Goal: Navigation & Orientation: Find specific page/section

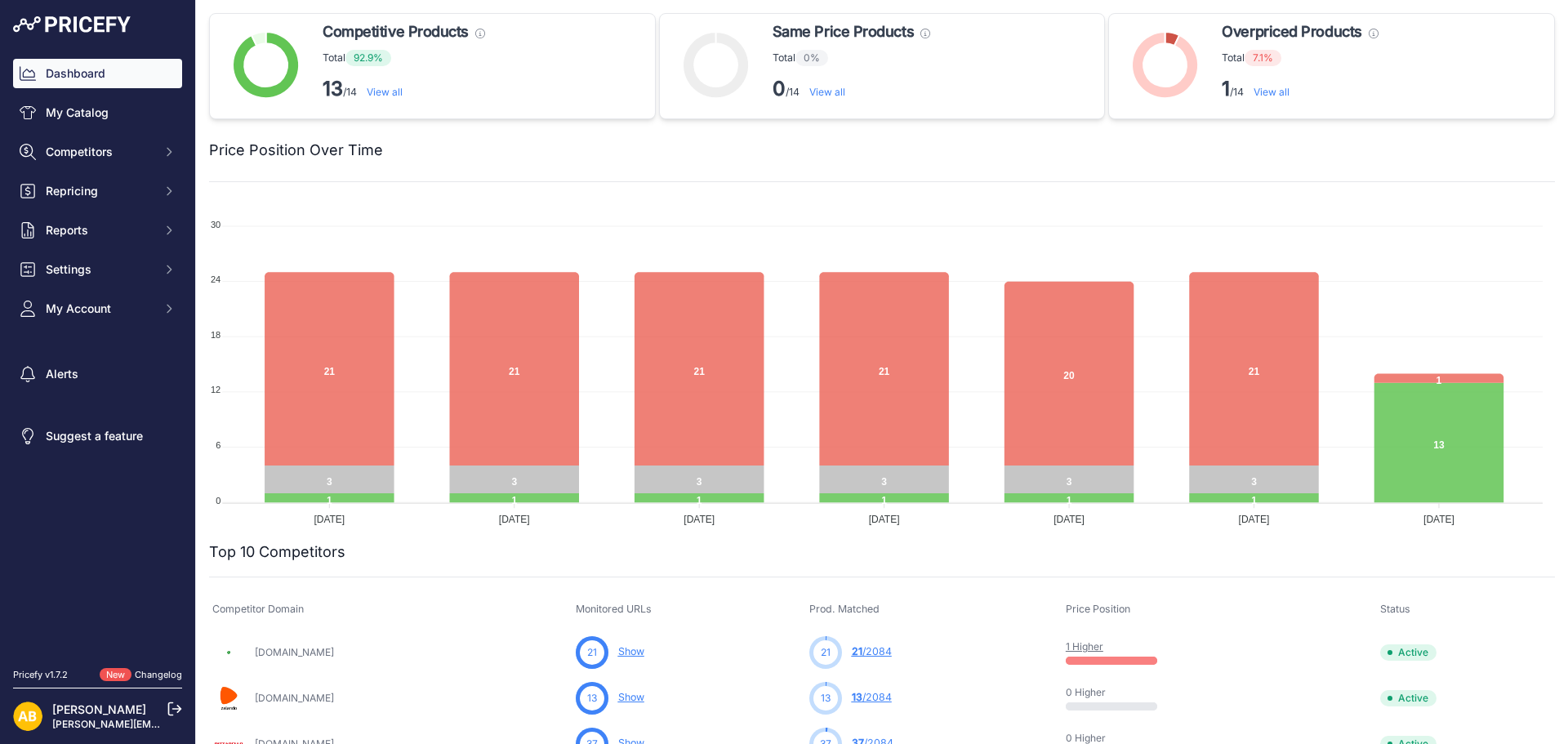
click at [377, 92] on link "View all" at bounding box center [385, 92] width 36 height 12
click at [394, 90] on link "View all" at bounding box center [385, 92] width 36 height 12
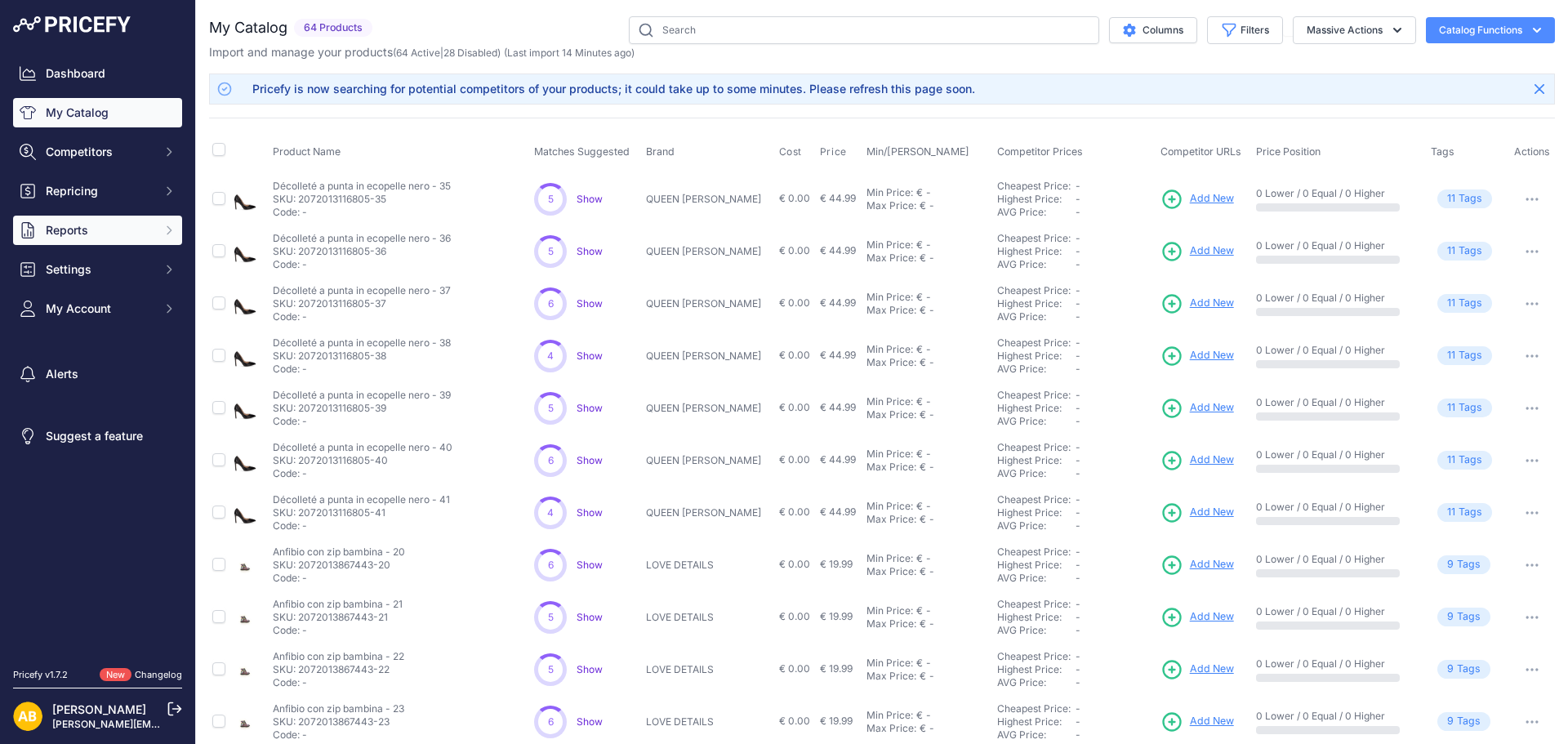
click at [112, 236] on span "Reports" at bounding box center [99, 230] width 107 height 16
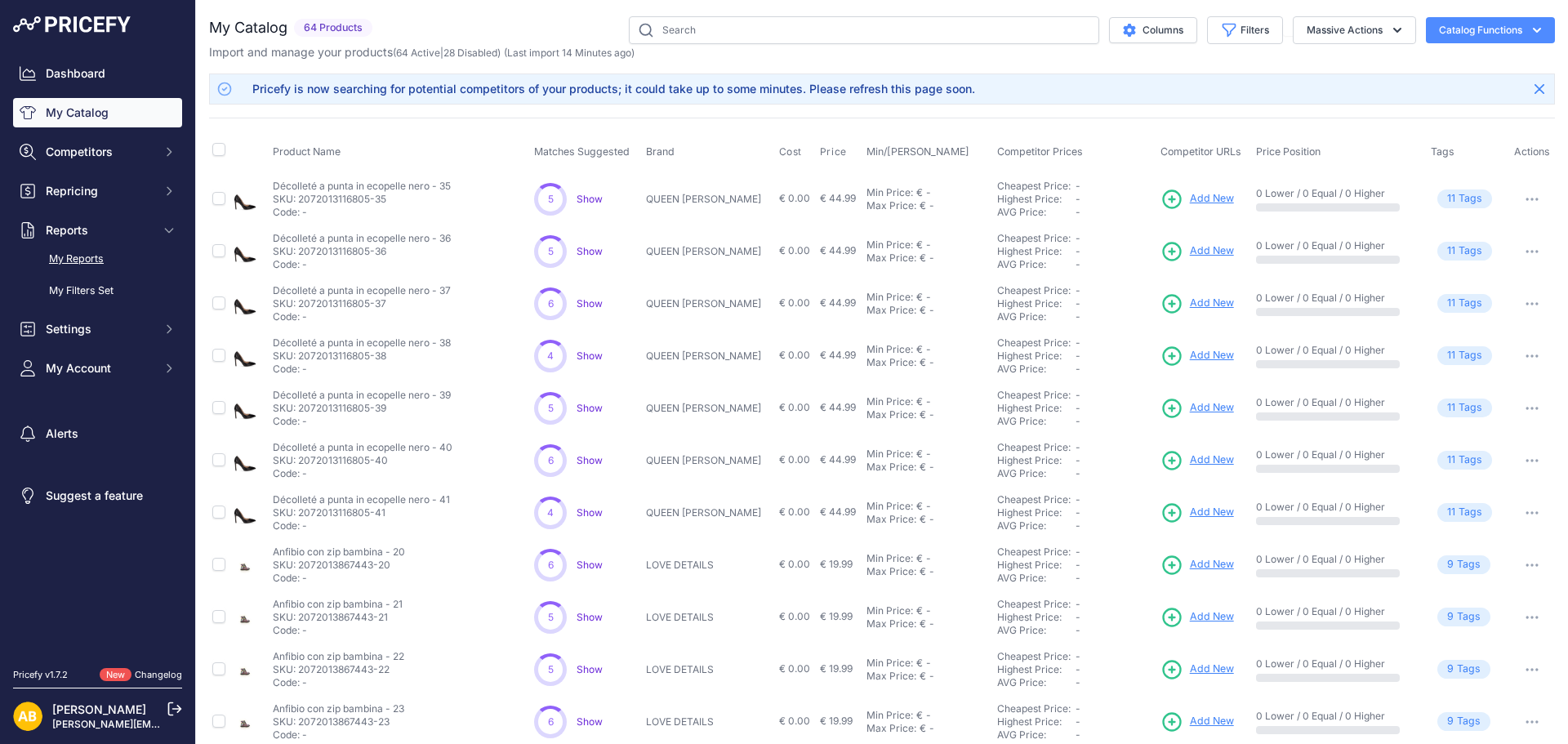
click at [110, 252] on link "My Reports" at bounding box center [98, 260] width 169 height 28
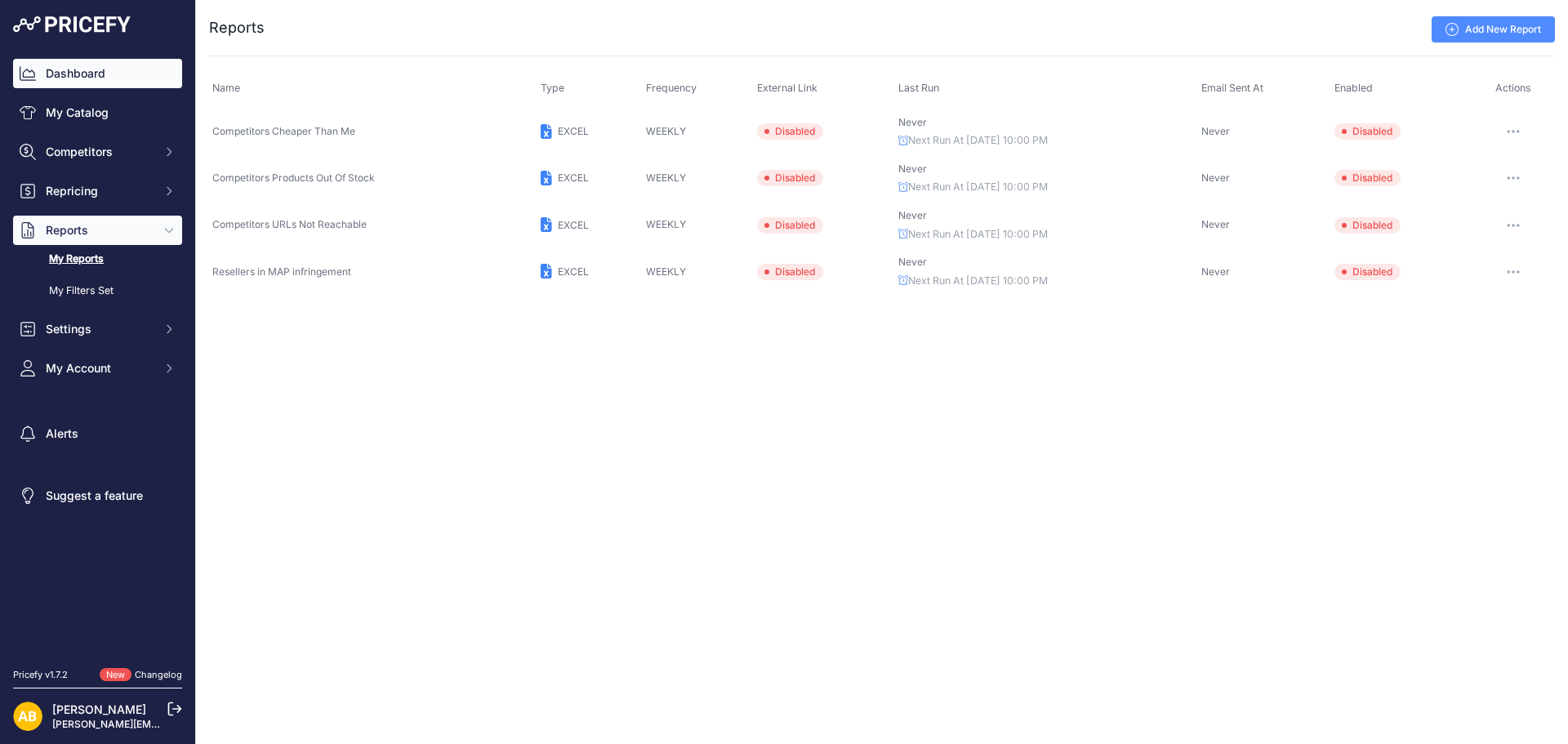
click at [70, 75] on link "Dashboard" at bounding box center [98, 73] width 169 height 29
